Goal: Task Accomplishment & Management: Manage account settings

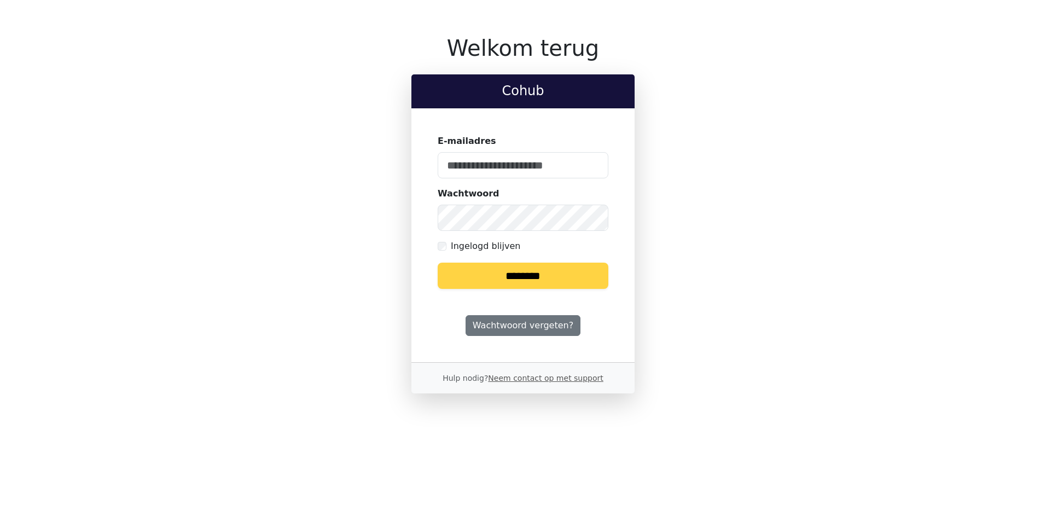
type input "**********"
click at [533, 277] on input "********" at bounding box center [522, 275] width 171 height 26
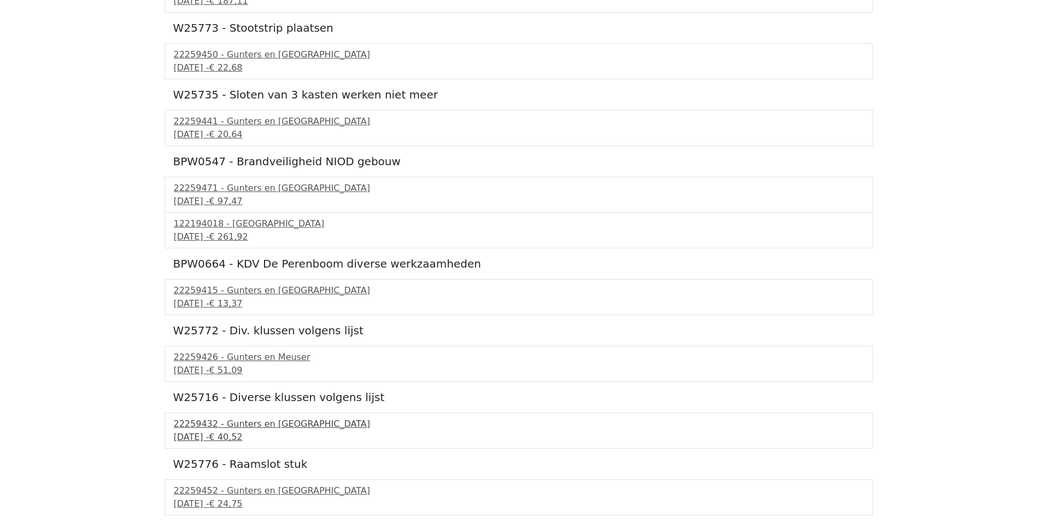
scroll to position [182, 0]
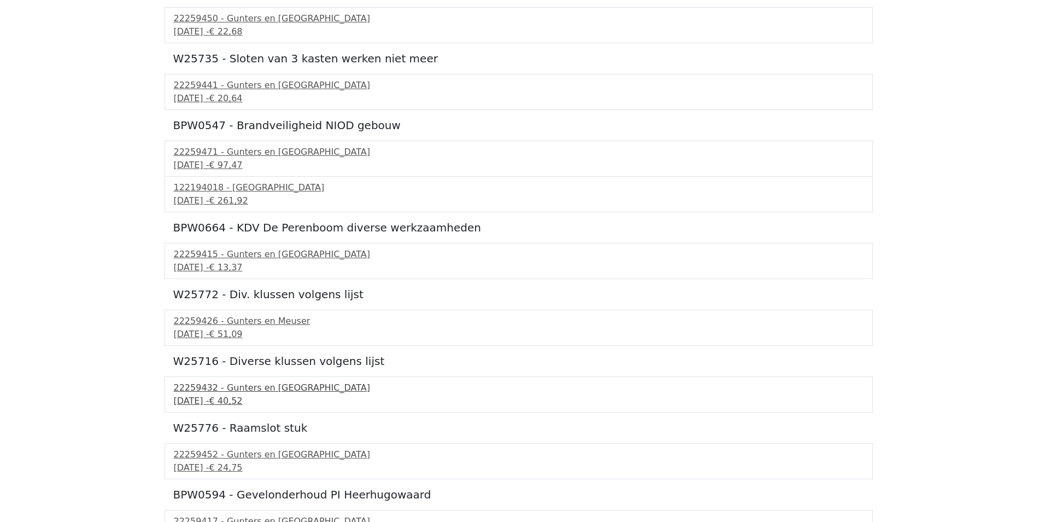
click at [232, 392] on div "22259432 - Gunters en Meuser" at bounding box center [519, 387] width 690 height 13
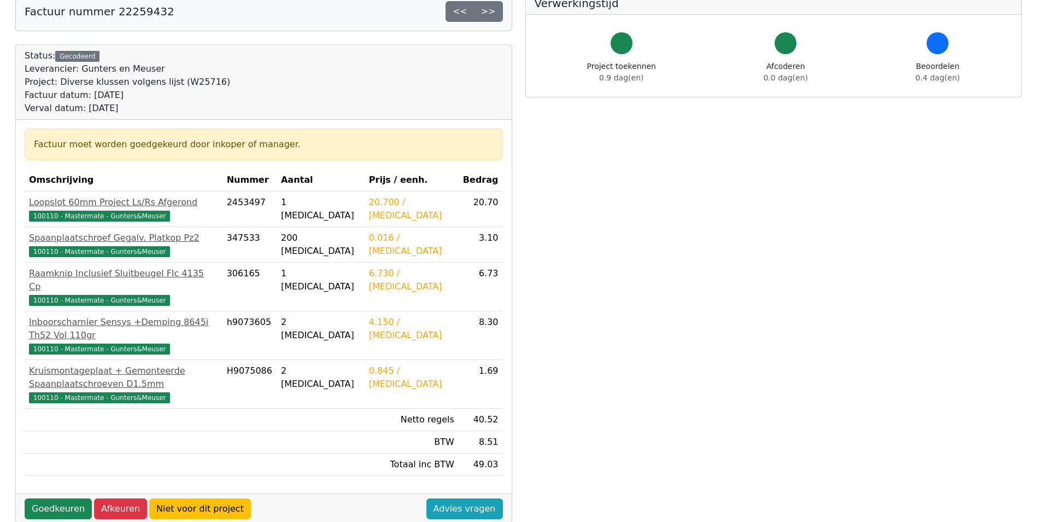
scroll to position [109, 0]
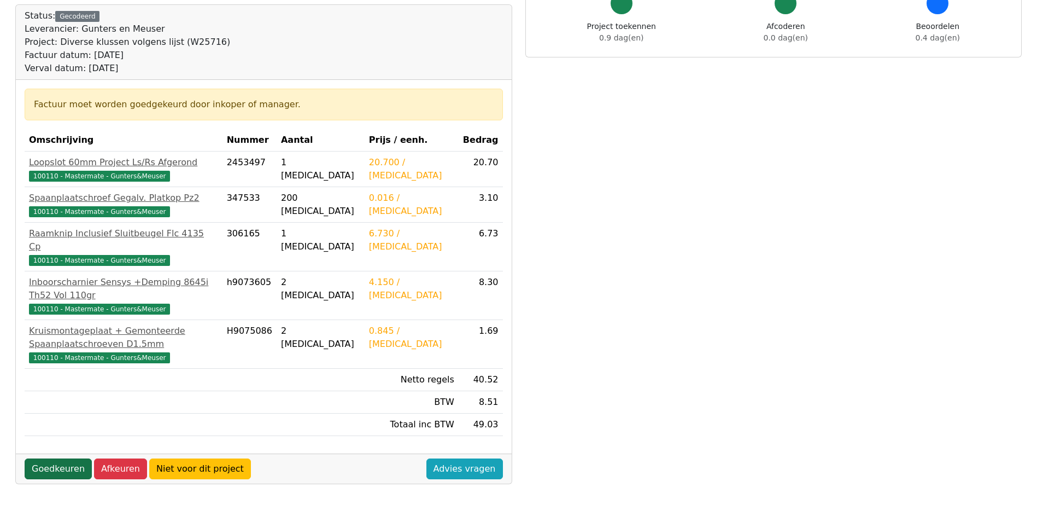
click at [50, 458] on link "Goedkeuren" at bounding box center [58, 468] width 67 height 21
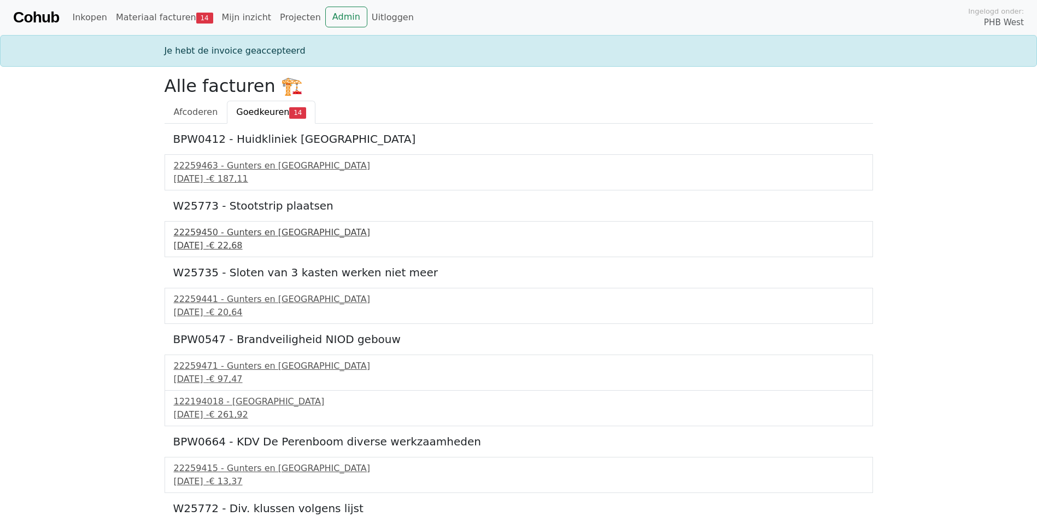
click at [235, 242] on div "23 september 2025 - € 22,68" at bounding box center [519, 245] width 690 height 13
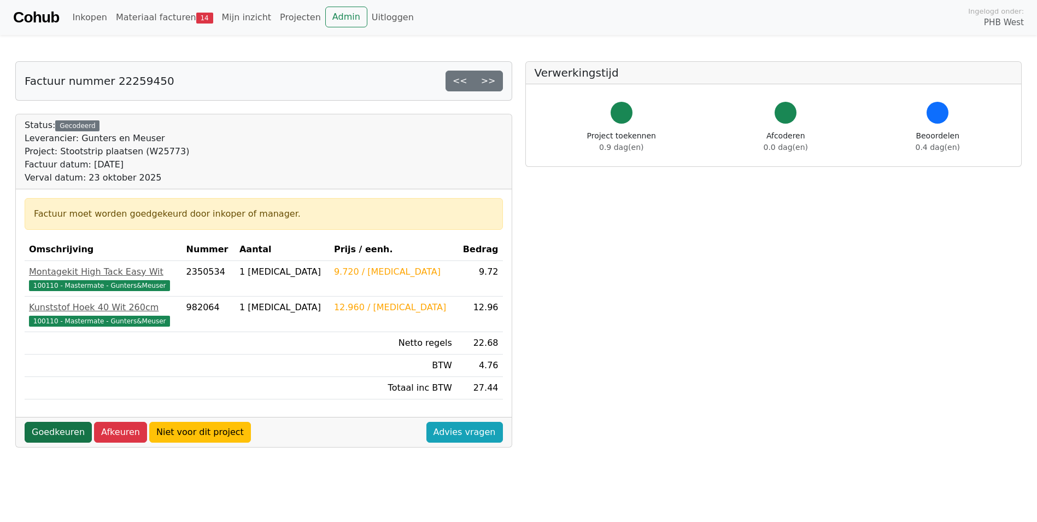
click at [51, 430] on link "Goedkeuren" at bounding box center [58, 432] width 67 height 21
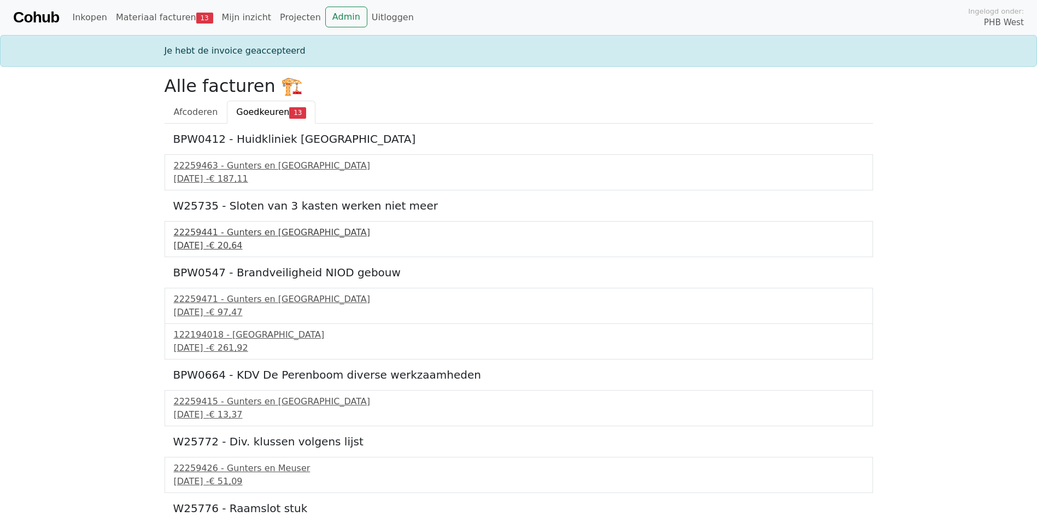
click at [233, 235] on div "22259441 - Gunters en Meuser" at bounding box center [519, 232] width 690 height 13
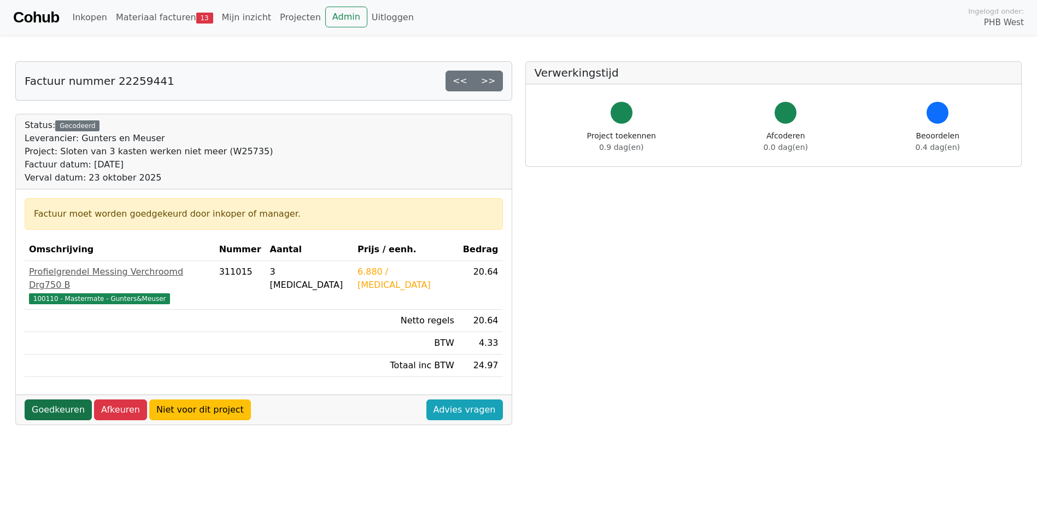
click at [61, 399] on link "Goedkeuren" at bounding box center [58, 409] width 67 height 21
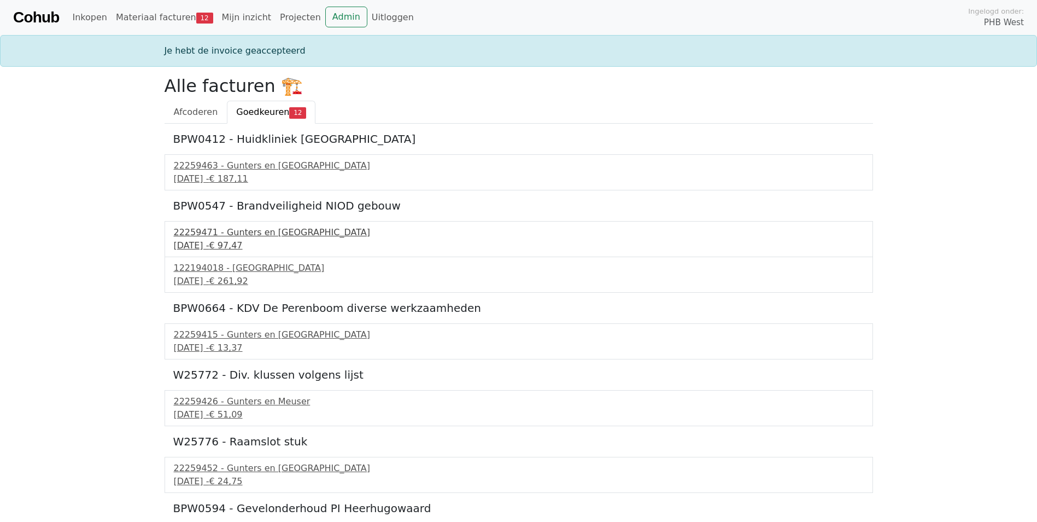
click at [212, 241] on div "[DATE] - € 97,47" at bounding box center [519, 245] width 690 height 13
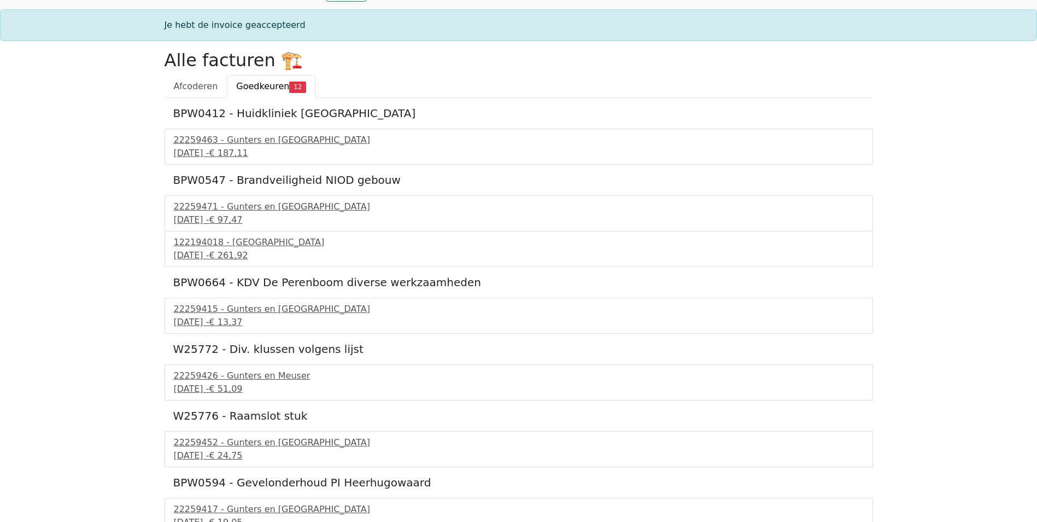
scroll to position [37, 0]
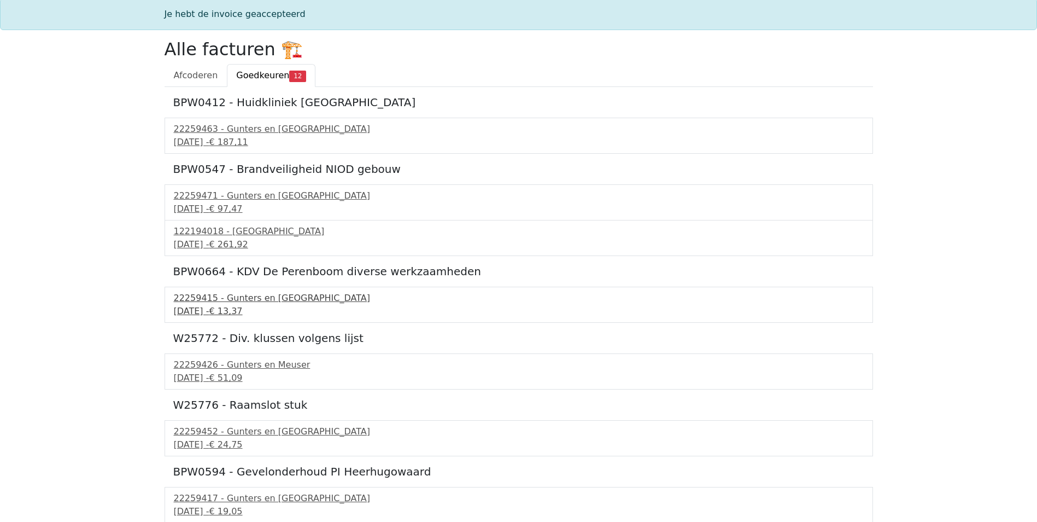
click at [226, 303] on div "22259415 - Gunters en [GEOGRAPHIC_DATA]" at bounding box center [519, 297] width 690 height 13
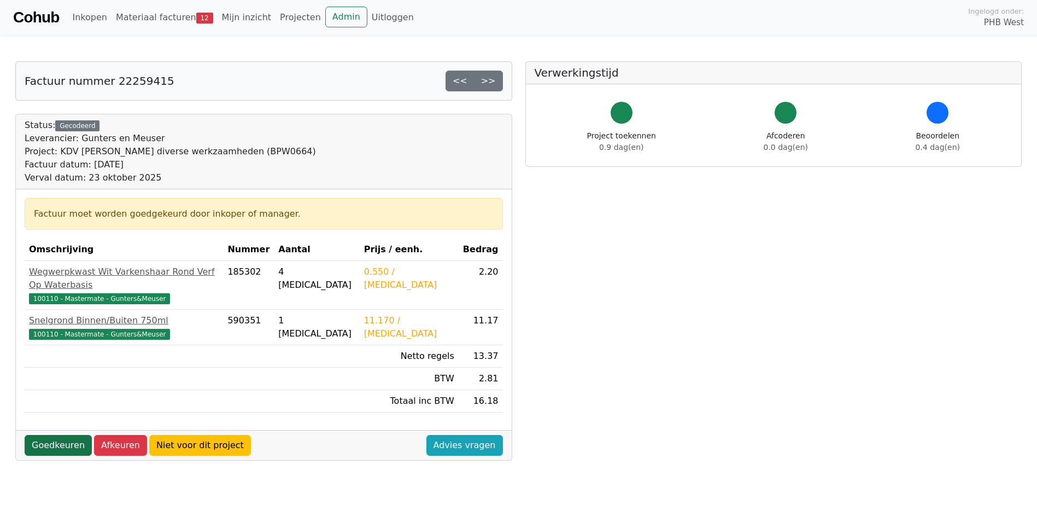
click at [72, 435] on link "Goedkeuren" at bounding box center [58, 445] width 67 height 21
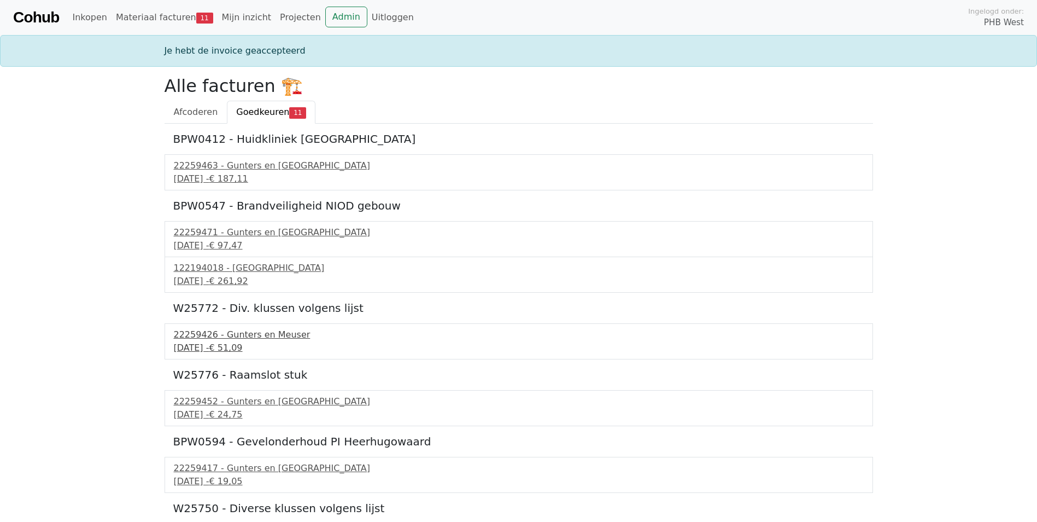
click at [236, 343] on div "[DATE] - € 51,09" at bounding box center [519, 347] width 690 height 13
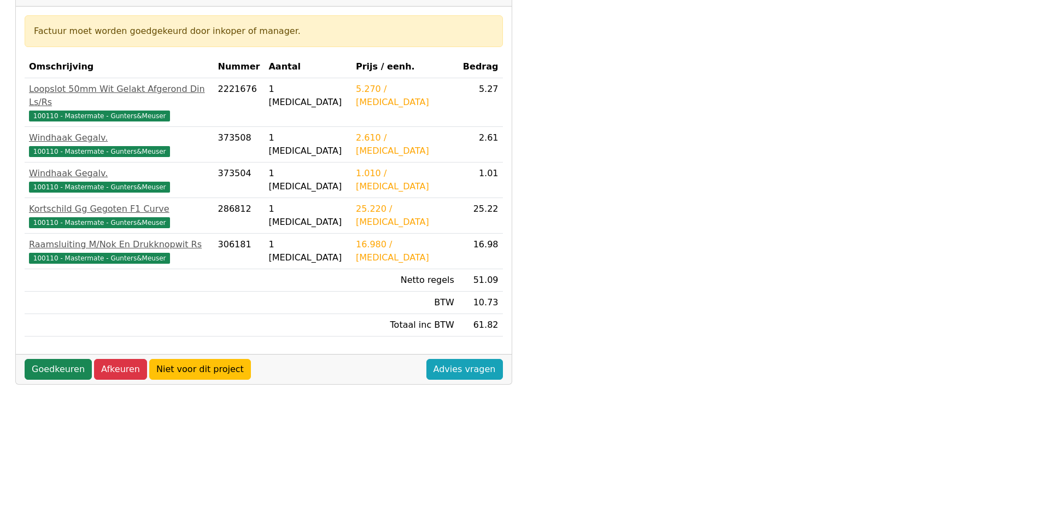
scroll to position [219, 0]
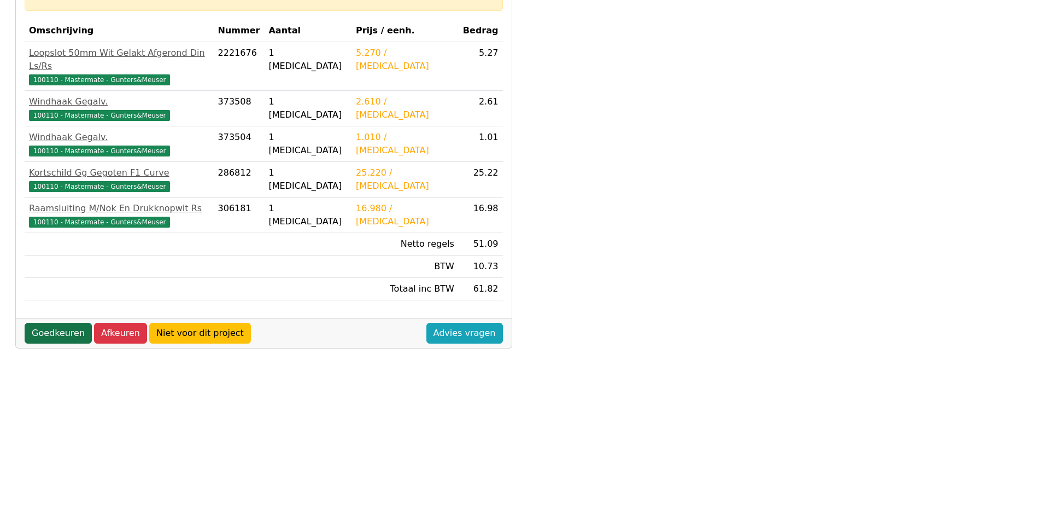
click at [63, 323] on link "Goedkeuren" at bounding box center [58, 333] width 67 height 21
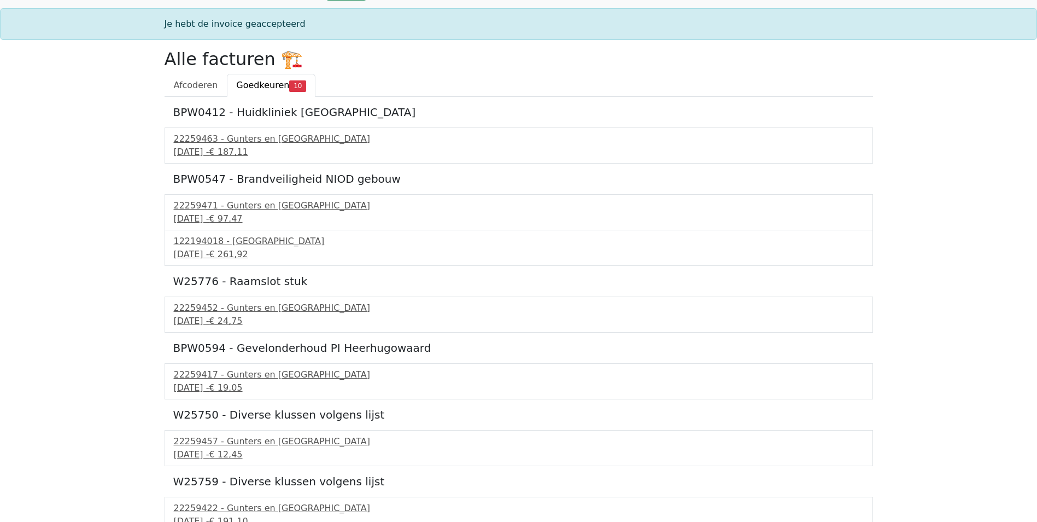
scroll to position [19, 0]
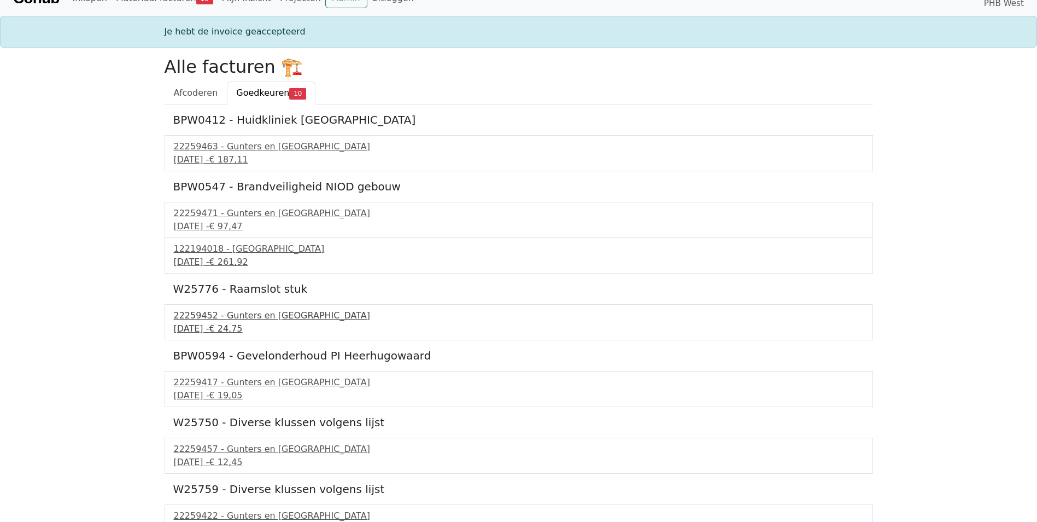
click at [224, 319] on div "22259452 - Gunters en Meuser" at bounding box center [519, 315] width 690 height 13
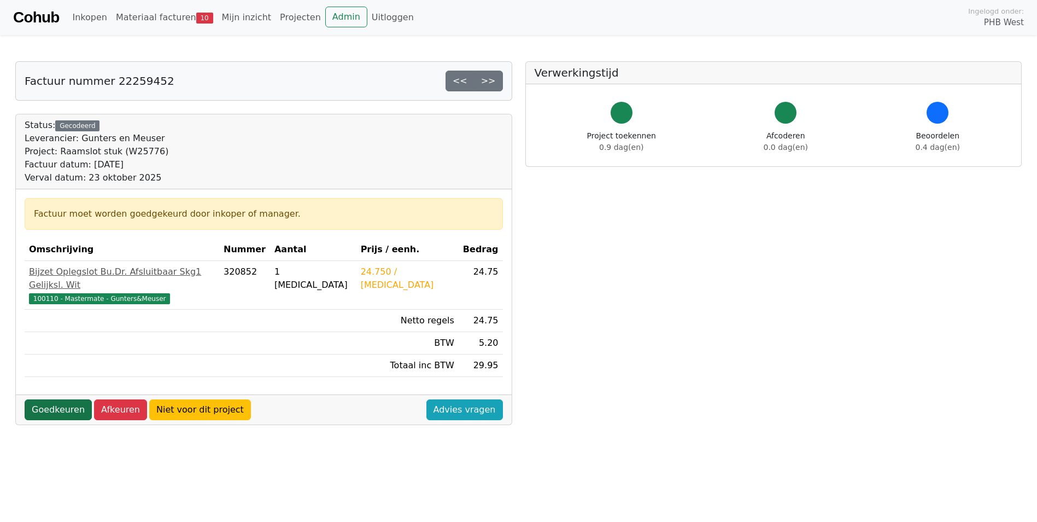
click at [42, 399] on link "Goedkeuren" at bounding box center [58, 409] width 67 height 21
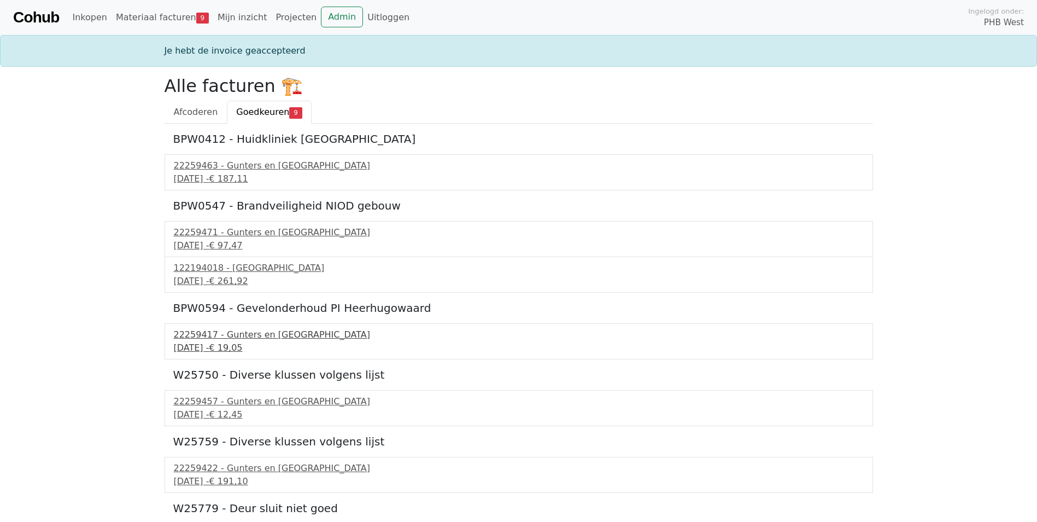
click at [229, 341] on div "[DATE] - € 19,05" at bounding box center [519, 347] width 690 height 13
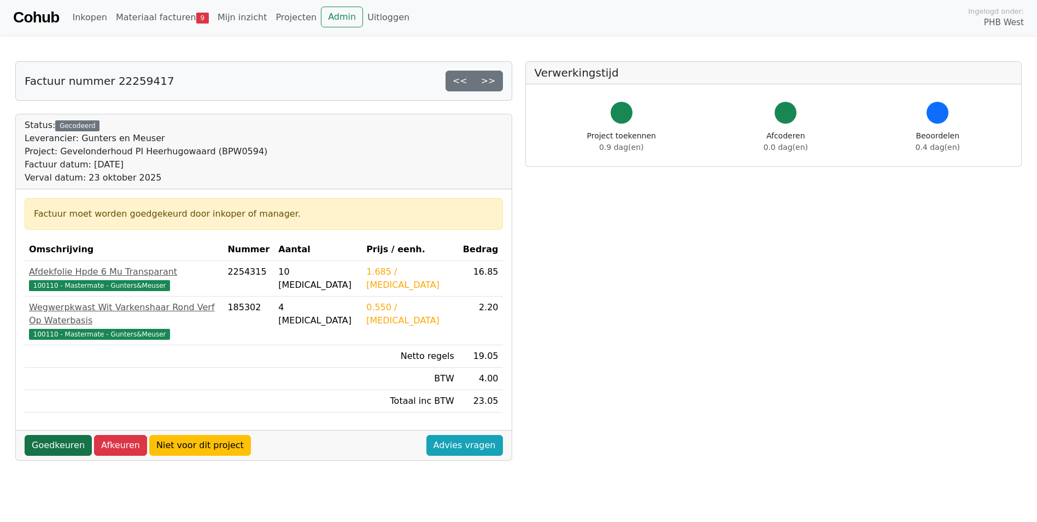
click at [52, 435] on link "Goedkeuren" at bounding box center [58, 445] width 67 height 21
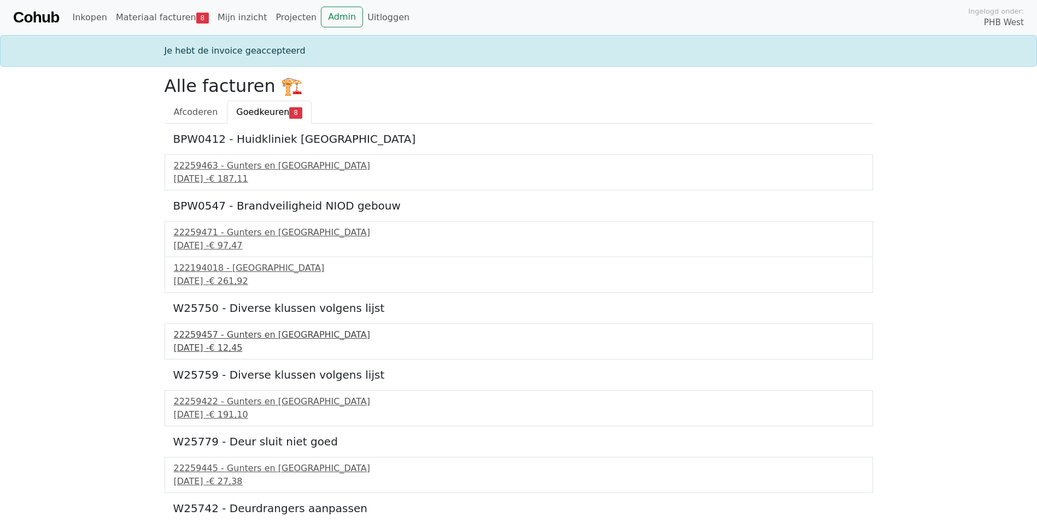
click at [224, 347] on div "[DATE] - € 12,45" at bounding box center [519, 347] width 690 height 13
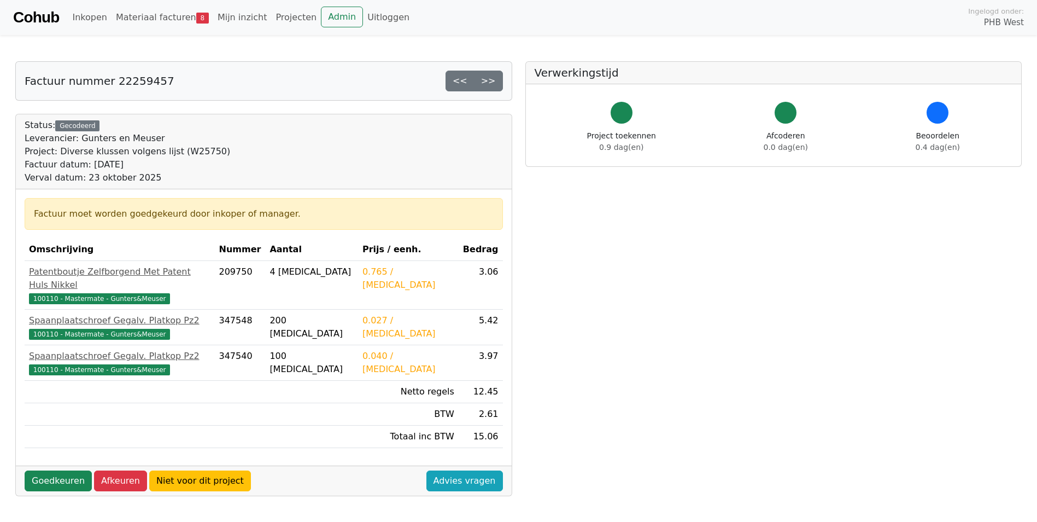
drag, startPoint x: 49, startPoint y: 466, endPoint x: 85, endPoint y: 456, distance: 37.4
click at [50, 470] on link "Goedkeuren" at bounding box center [58, 480] width 67 height 21
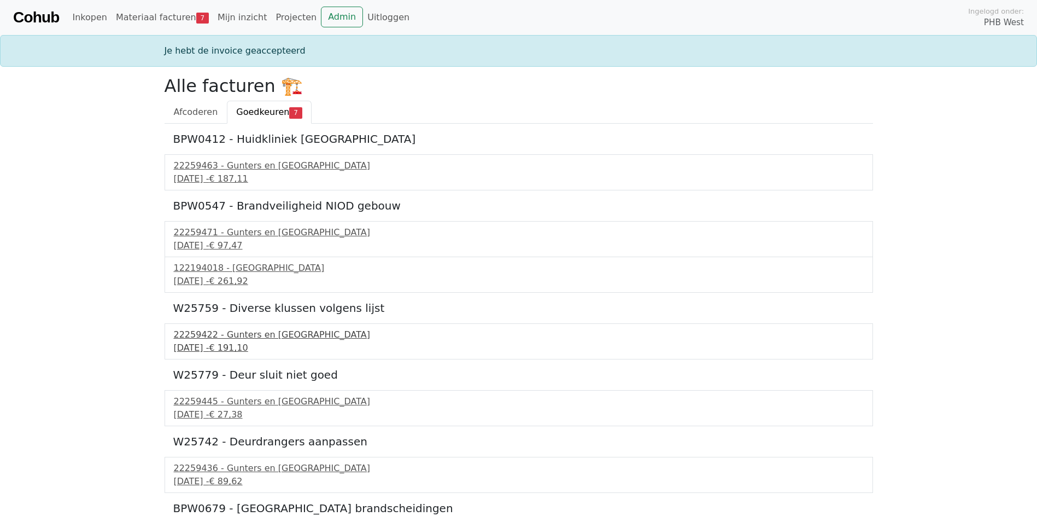
click at [243, 350] on div "[DATE] - € 191,10" at bounding box center [519, 347] width 690 height 13
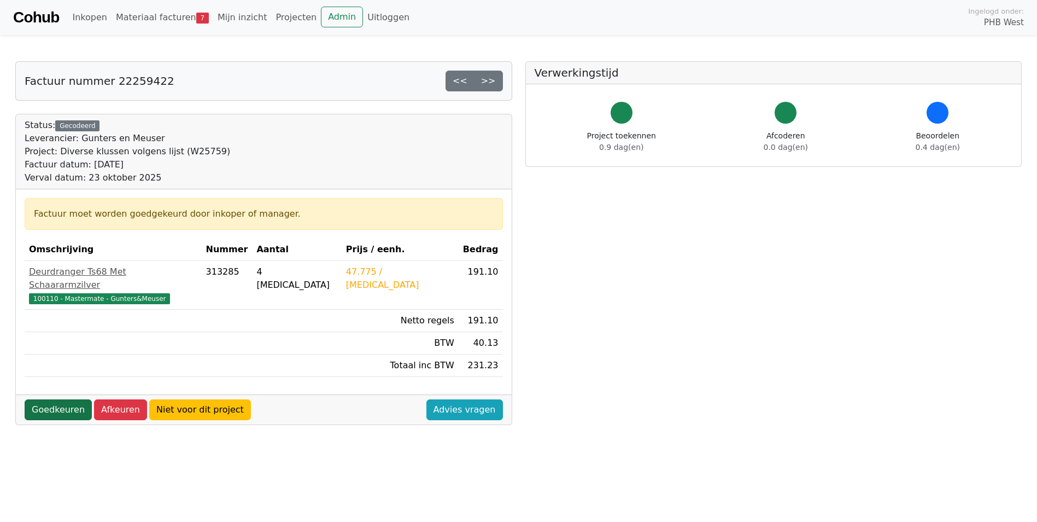
click at [62, 399] on link "Goedkeuren" at bounding box center [58, 409] width 67 height 21
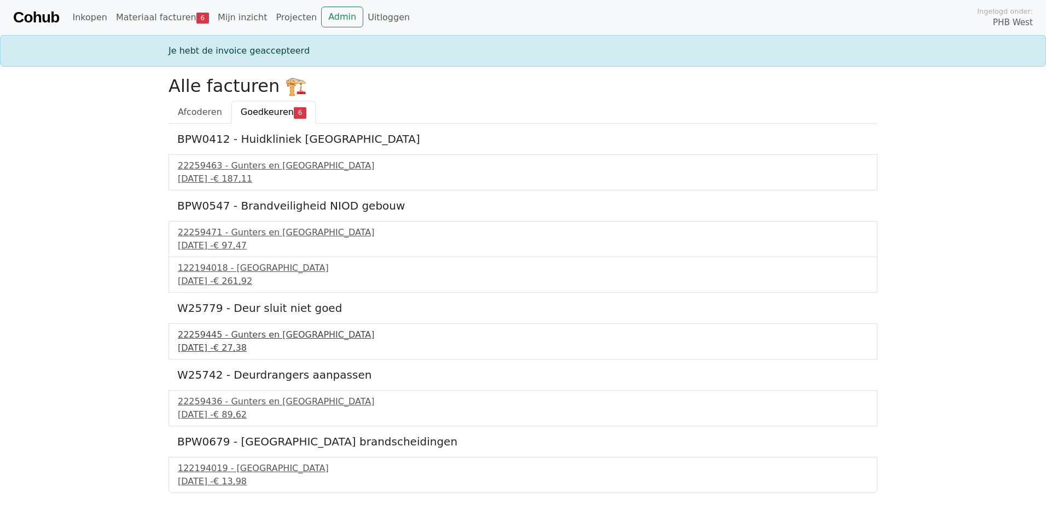
click at [219, 345] on div "[DATE] - € 27,38" at bounding box center [523, 347] width 690 height 13
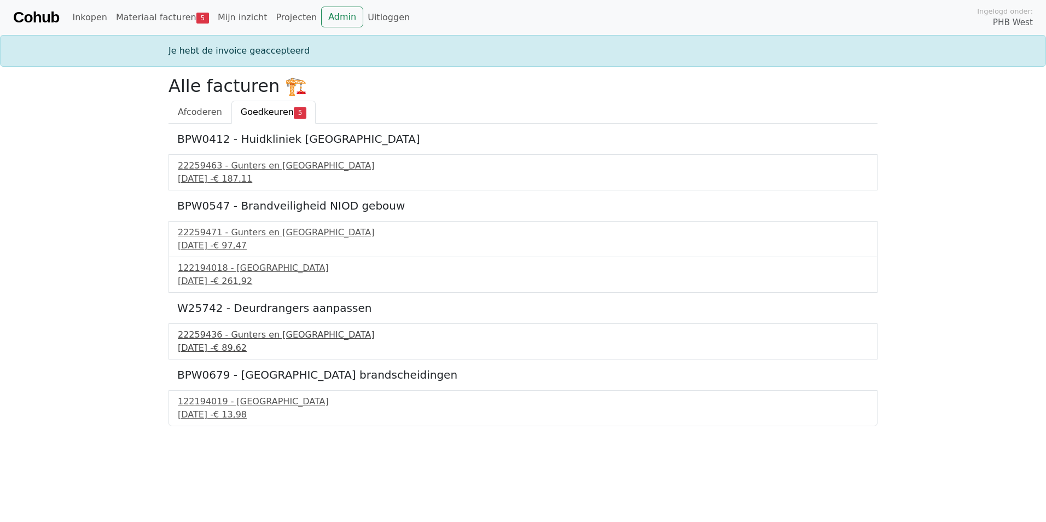
click at [229, 348] on div "[DATE] - € 89,62" at bounding box center [523, 347] width 690 height 13
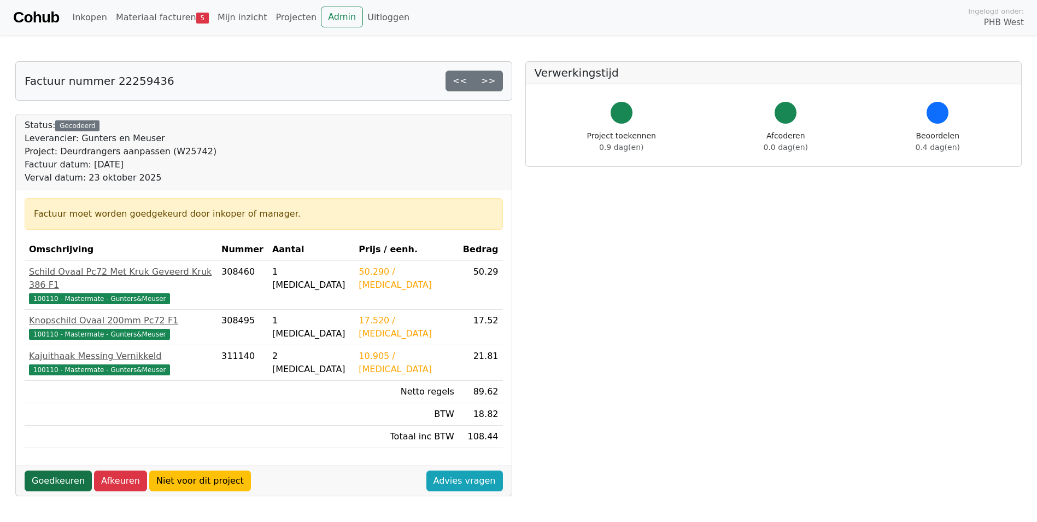
click at [46, 470] on link "Goedkeuren" at bounding box center [58, 480] width 67 height 21
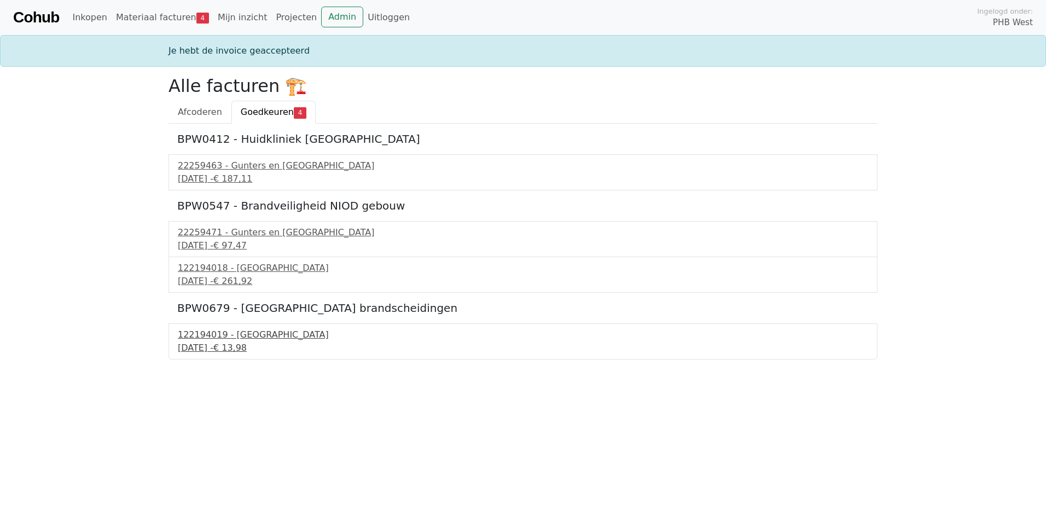
click at [230, 344] on div "[DATE] - € 13,98" at bounding box center [523, 347] width 690 height 13
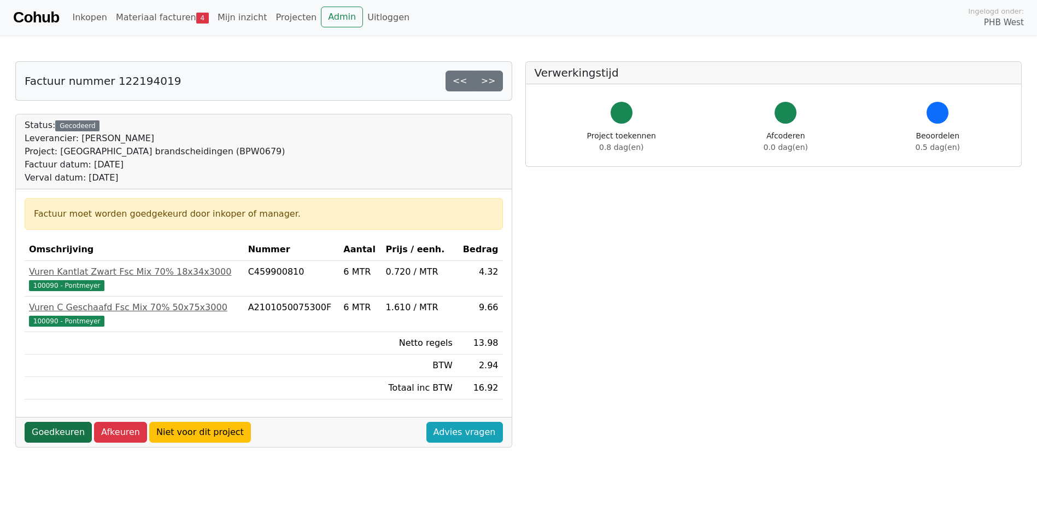
click at [65, 431] on link "Goedkeuren" at bounding box center [58, 432] width 67 height 21
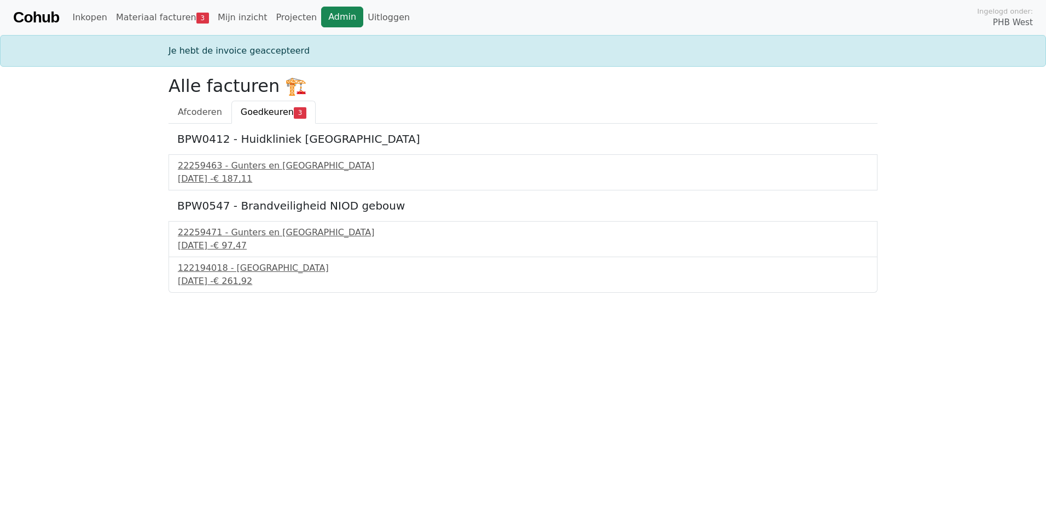
click at [321, 15] on link "Admin" at bounding box center [342, 17] width 42 height 21
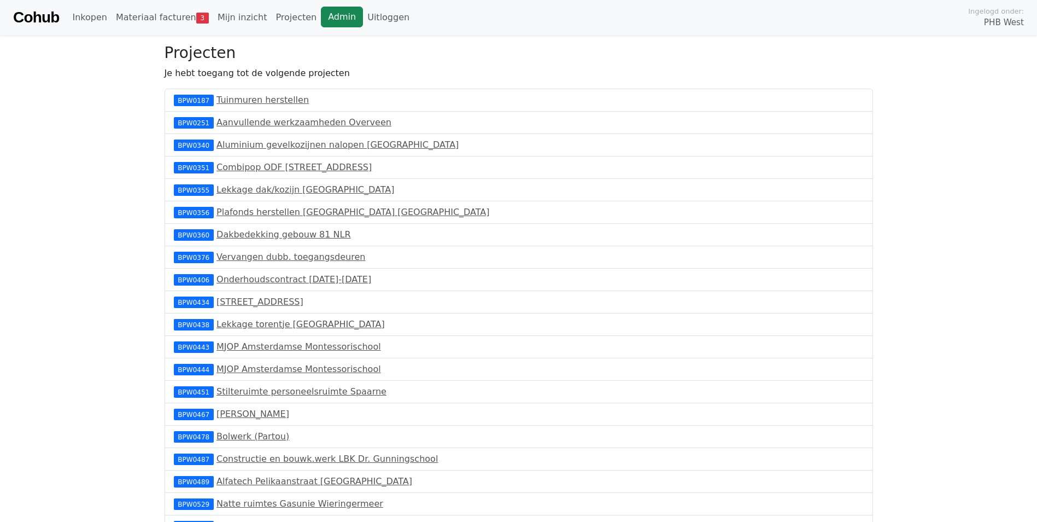
click at [321, 19] on link "Admin" at bounding box center [342, 17] width 42 height 21
click at [160, 15] on link "Materiaal facturen 3" at bounding box center [163, 18] width 102 height 22
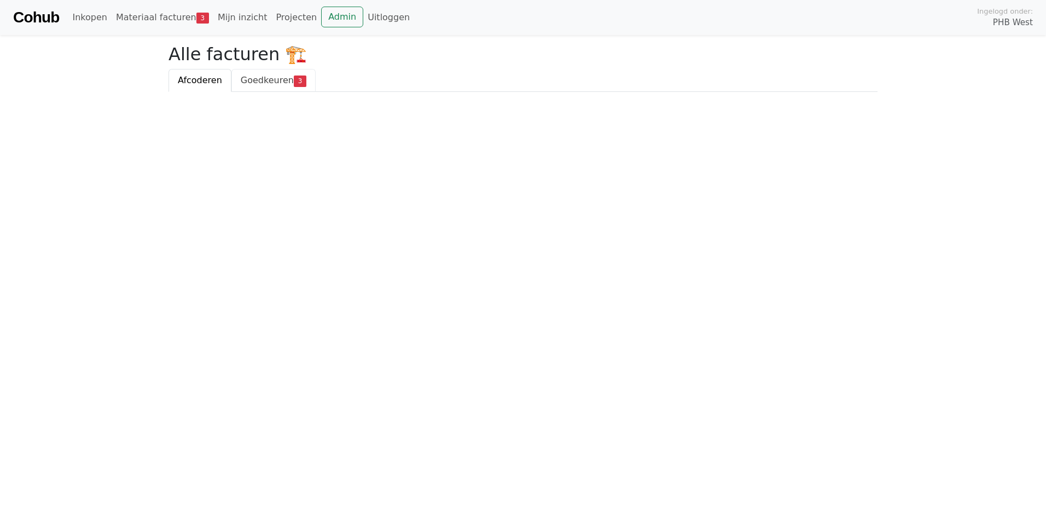
click at [267, 86] on link "Goedkeuren 3" at bounding box center [273, 80] width 84 height 23
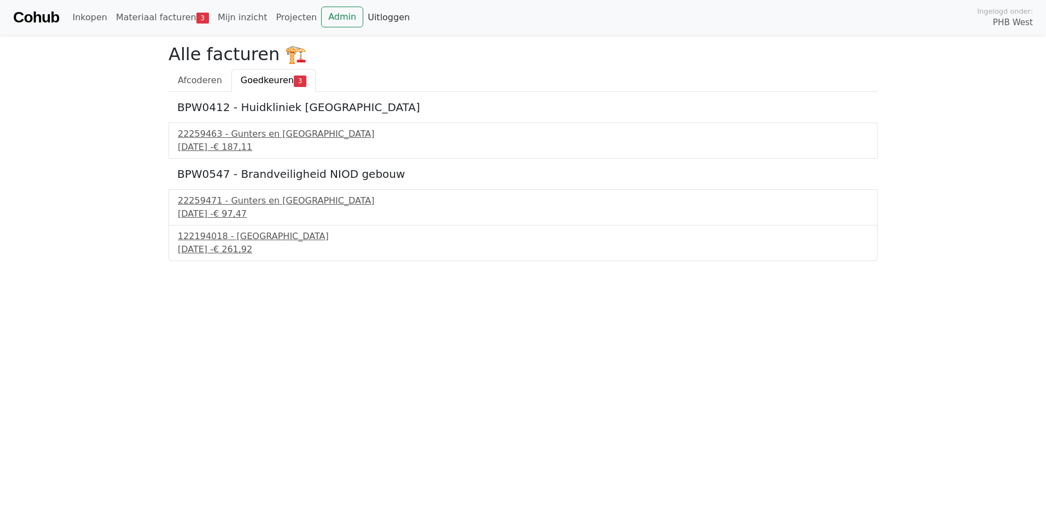
click at [369, 19] on link "Uitloggen" at bounding box center [388, 18] width 51 height 22
